Goal: Task Accomplishment & Management: Manage account settings

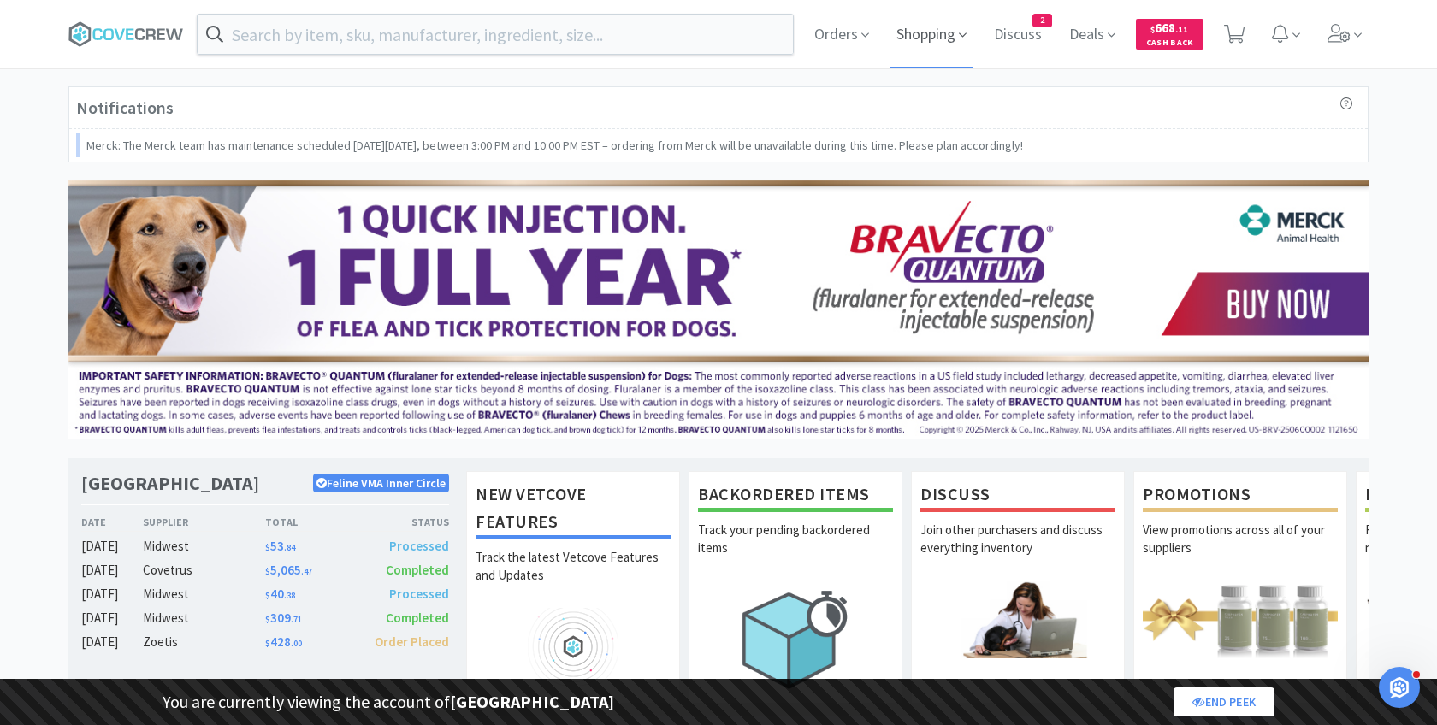
click at [924, 32] on span "Shopping" at bounding box center [931, 34] width 84 height 68
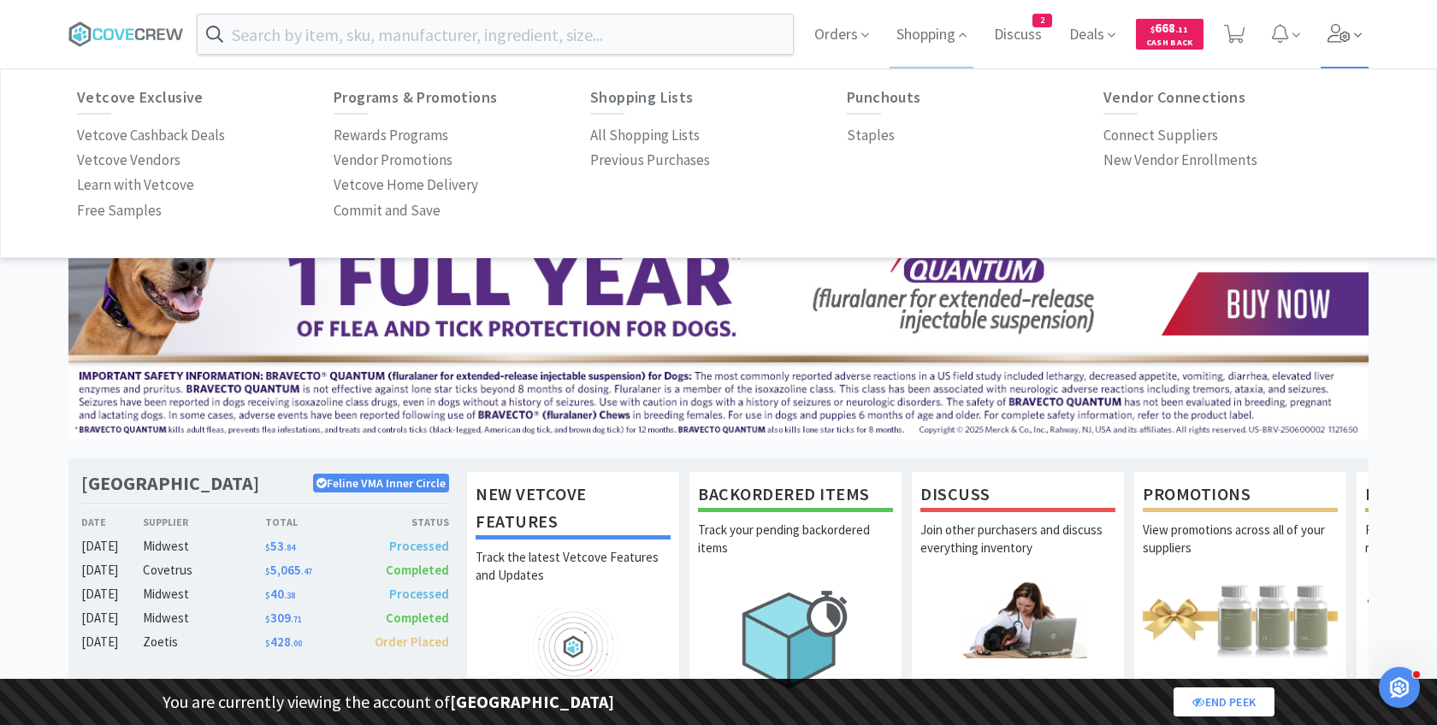
click at [1350, 27] on icon at bounding box center [1339, 33] width 24 height 19
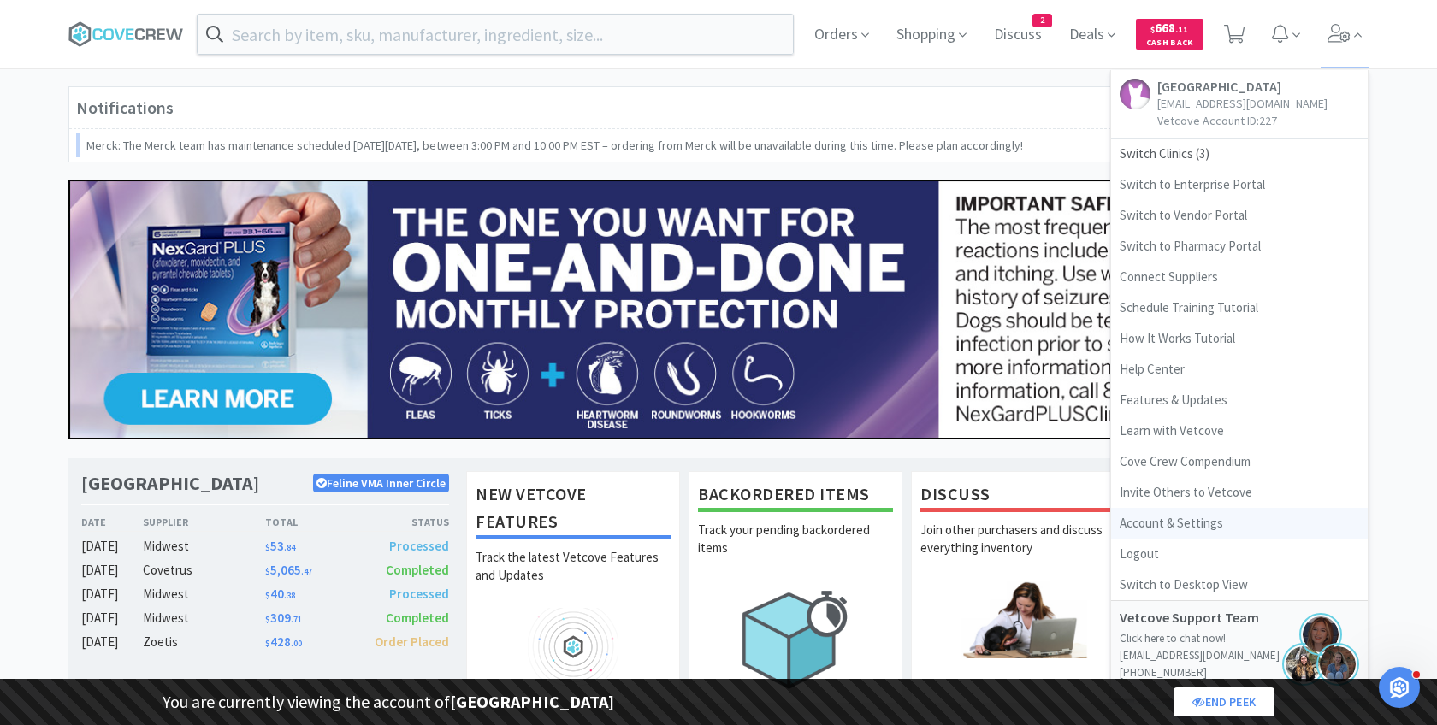
click at [1150, 518] on link "Account & Settings" at bounding box center [1239, 523] width 257 height 31
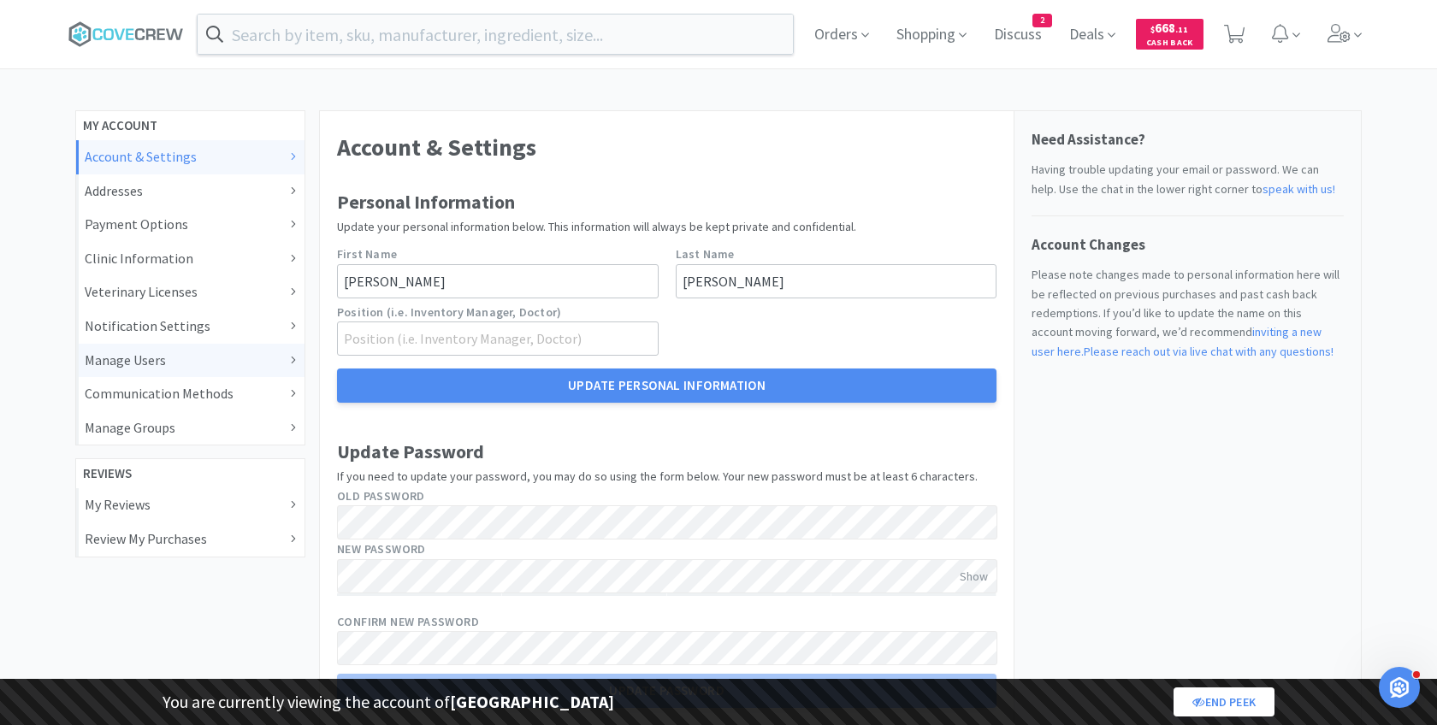
click at [162, 363] on div "Manage Users" at bounding box center [190, 361] width 211 height 22
